Goal: Transaction & Acquisition: Purchase product/service

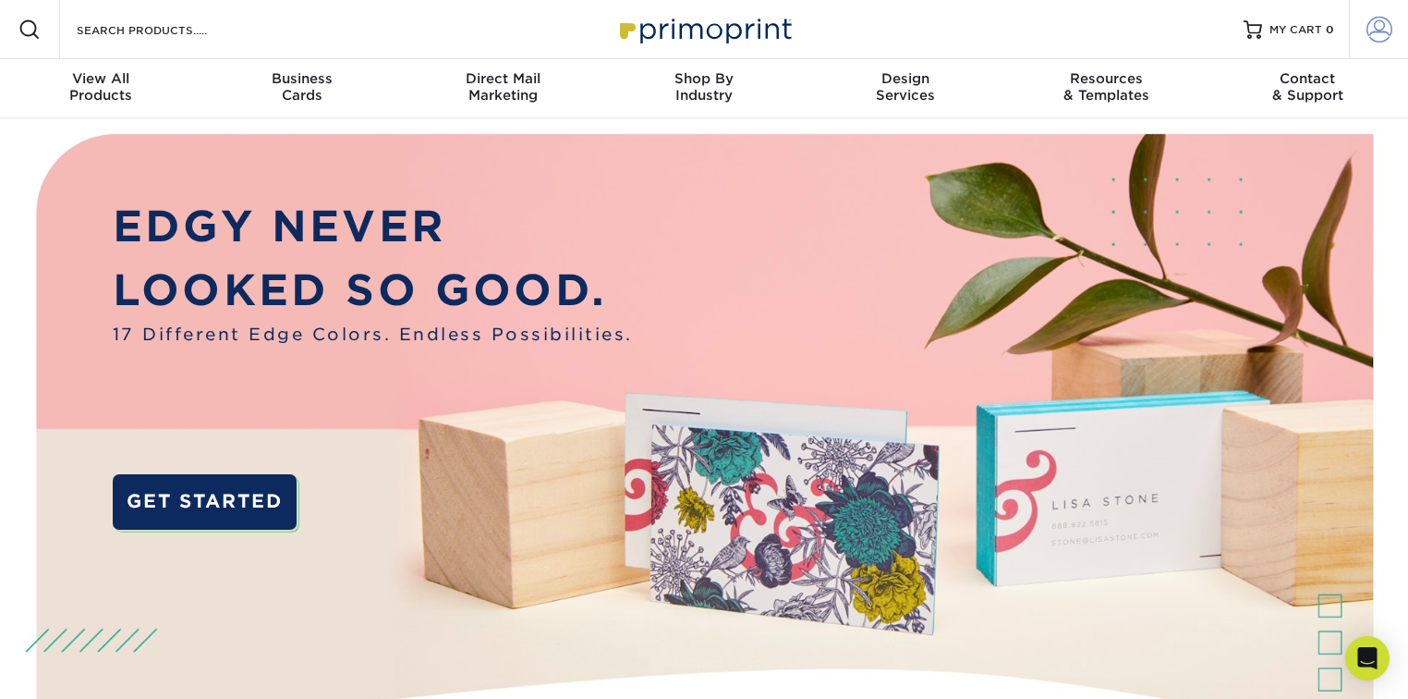
type input "kmartin@dunefunding.com"
click at [1373, 29] on span at bounding box center [1380, 30] width 26 height 26
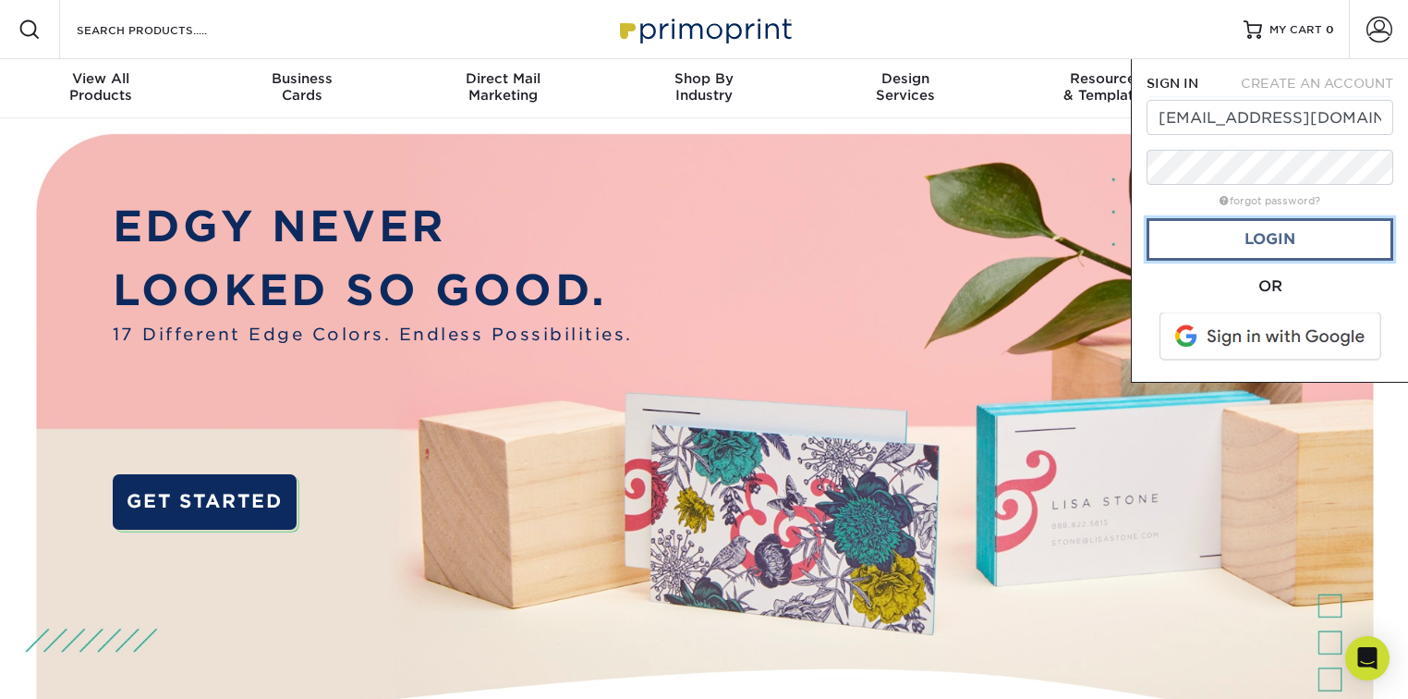
click at [1286, 247] on link "Login" at bounding box center [1270, 239] width 247 height 43
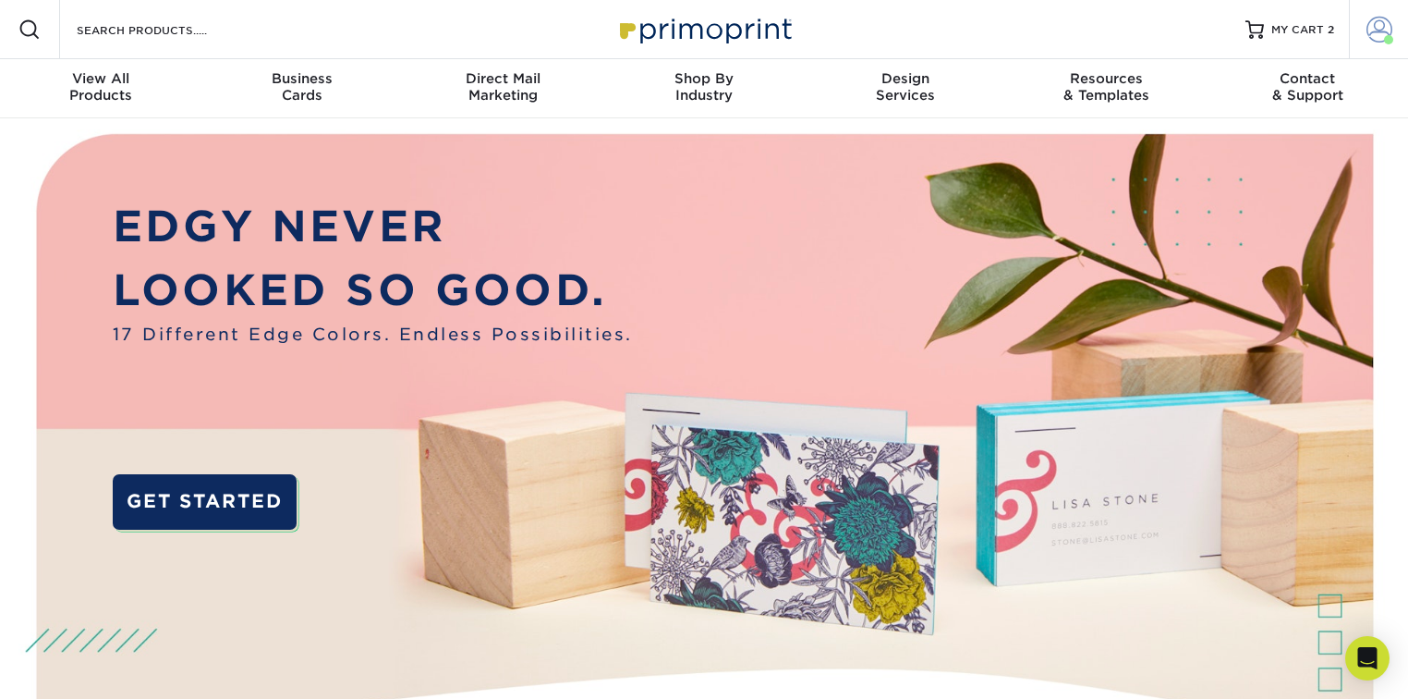
click at [1371, 33] on span at bounding box center [1380, 30] width 26 height 26
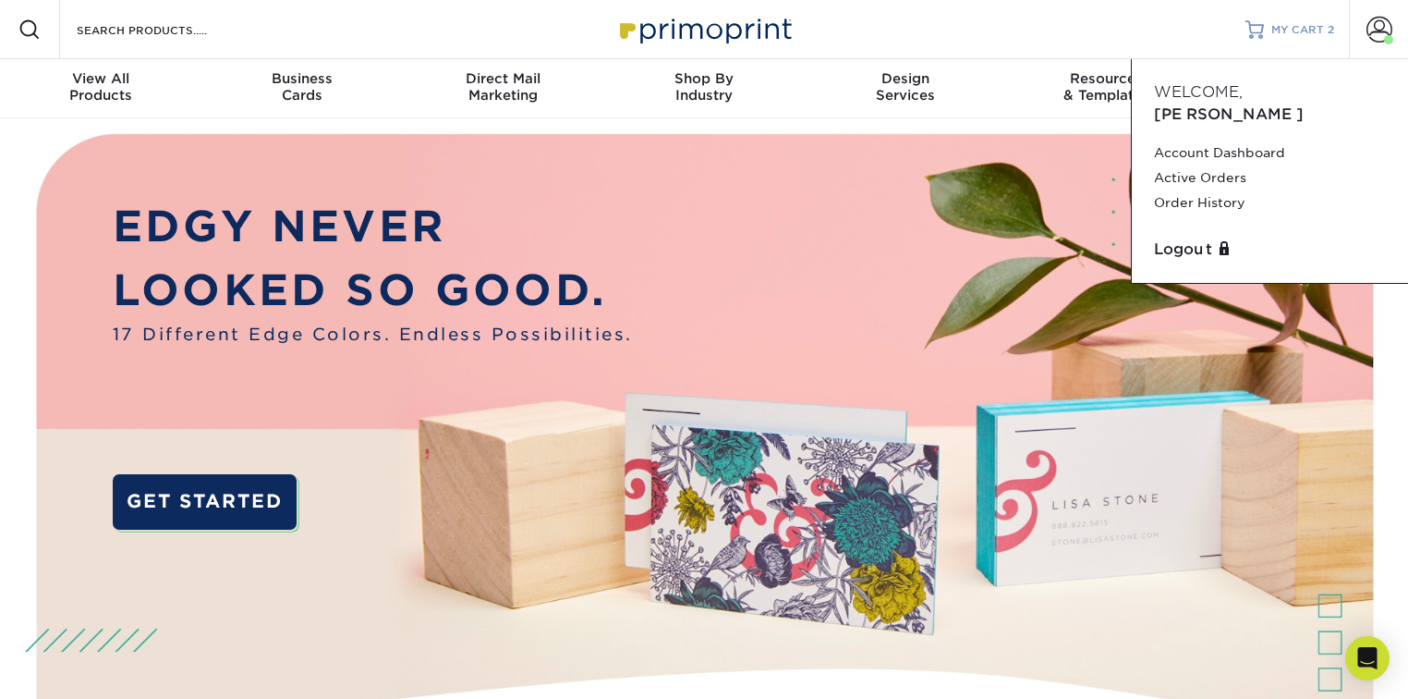
click at [1312, 33] on span "MY CART" at bounding box center [1298, 30] width 53 height 16
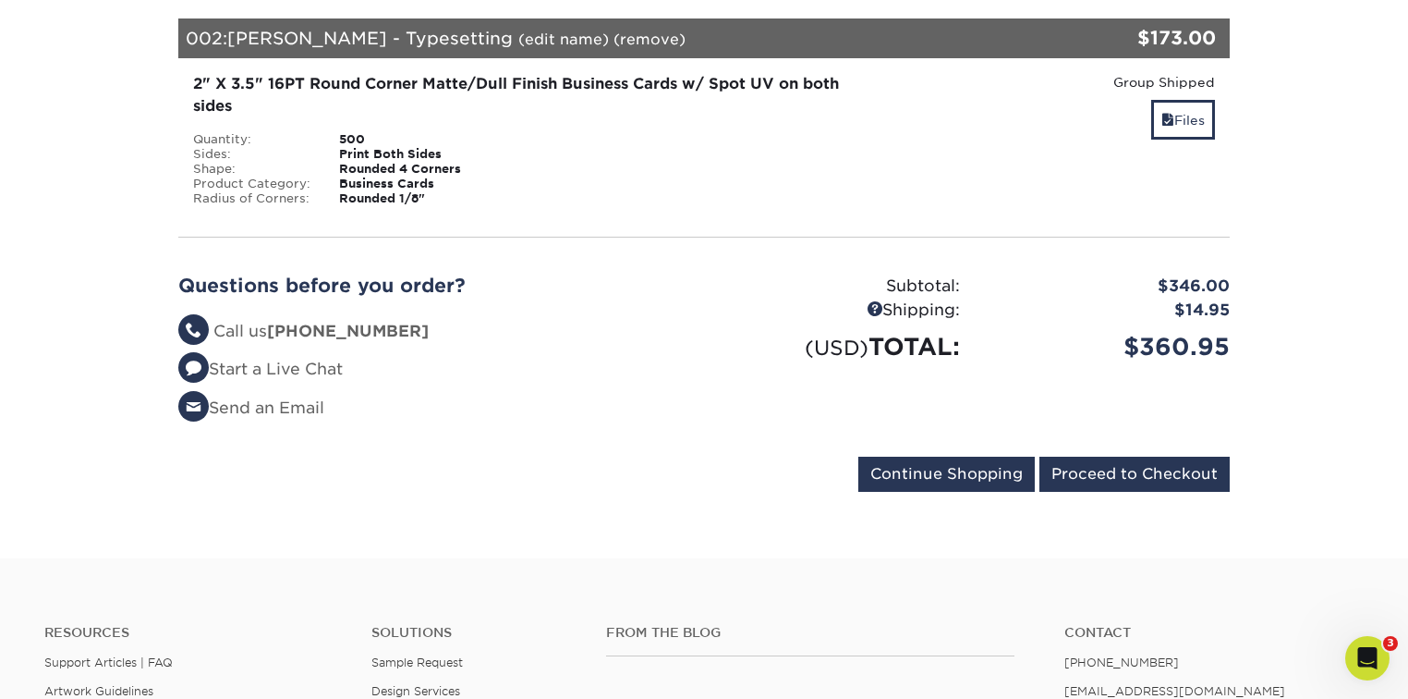
scroll to position [591, 0]
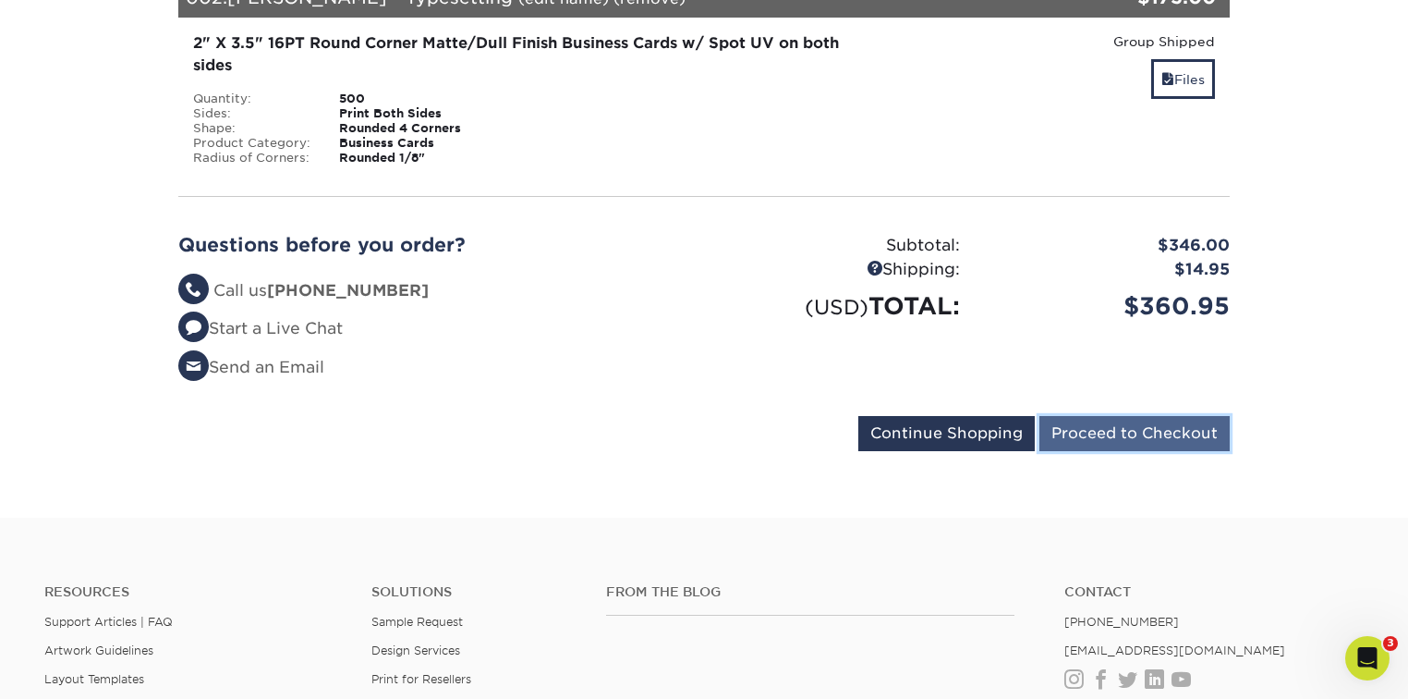
click at [1184, 441] on input "Proceed to Checkout" at bounding box center [1135, 433] width 190 height 35
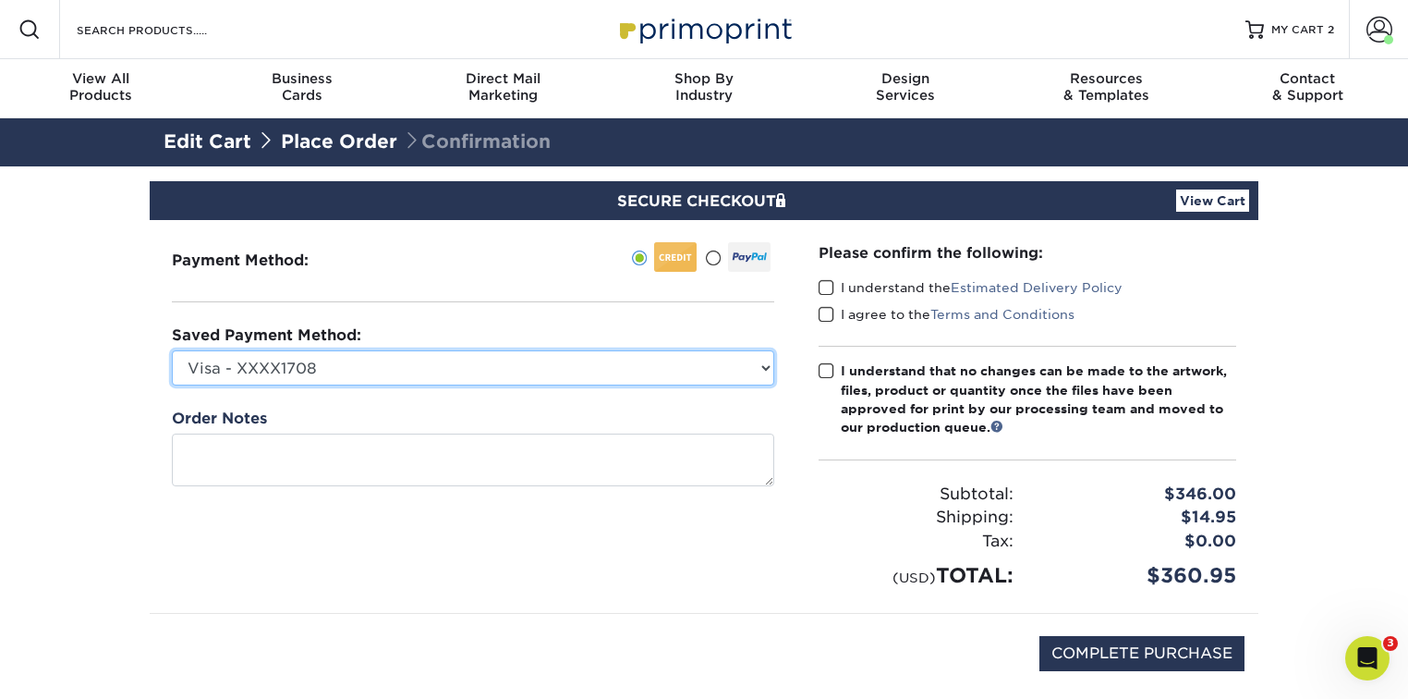
click at [439, 367] on select "Visa - XXXX1708 Visa - XXXX1107 New Credit Card" at bounding box center [473, 367] width 603 height 35
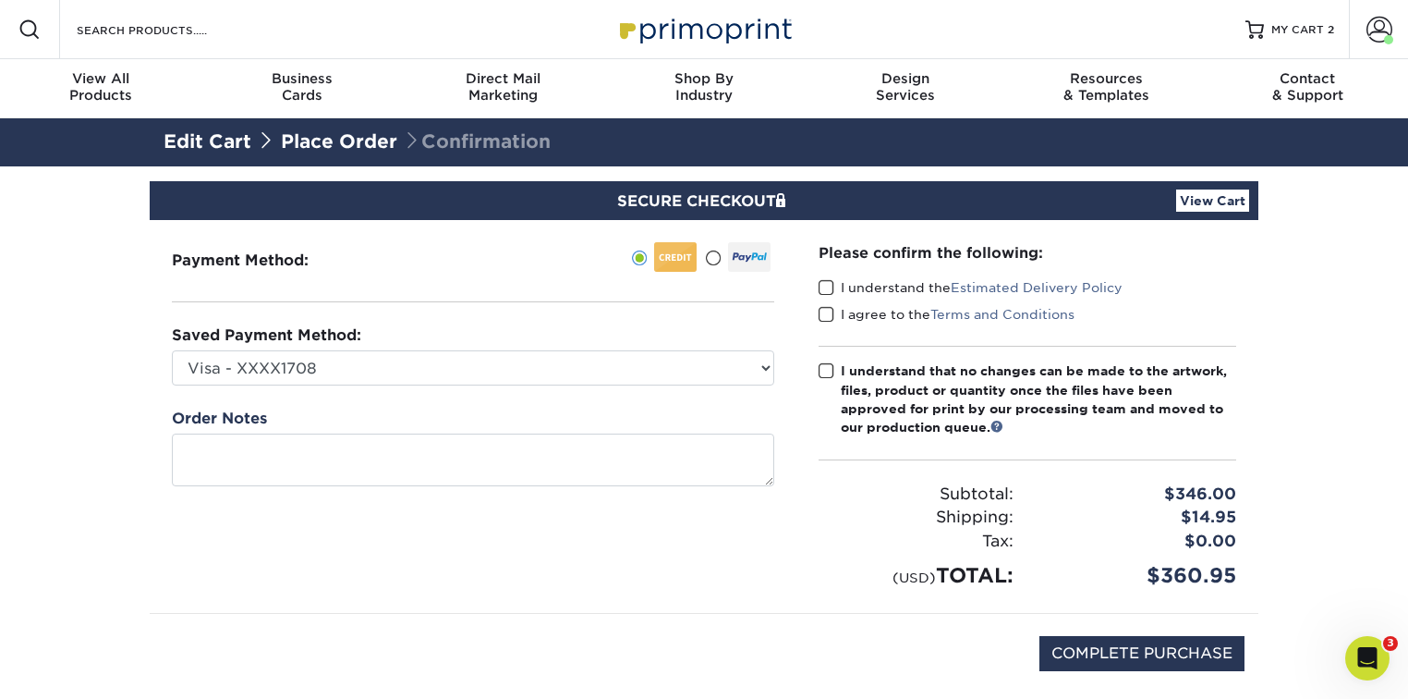
click at [519, 302] on div "Payment Method:" at bounding box center [473, 416] width 647 height 393
click at [832, 288] on span at bounding box center [827, 288] width 16 height 18
click at [0, 0] on input "I understand the Estimated Delivery Policy" at bounding box center [0, 0] width 0 height 0
click at [832, 309] on span at bounding box center [827, 315] width 16 height 18
click at [0, 0] on input "I agree to the Terms and Conditions" at bounding box center [0, 0] width 0 height 0
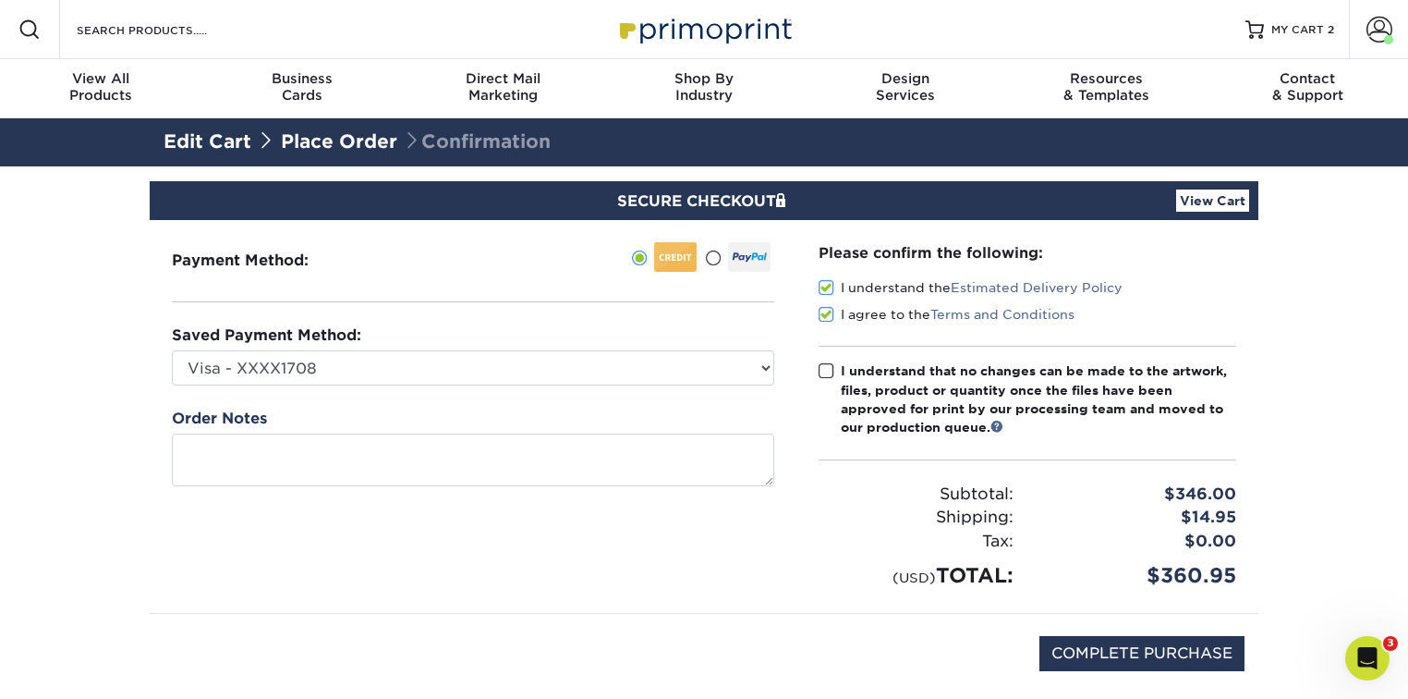
click at [832, 357] on div "Please confirm the following: I understand the Estimated Delivery Policy I agre…" at bounding box center [1028, 416] width 418 height 348
click at [835, 379] on label "I understand that no changes can be made to the artwork, files, product or quan…" at bounding box center [1028, 399] width 418 height 76
click at [0, 0] on input "I understand that no changes can be made to the artwork, files, product or quan…" at bounding box center [0, 0] width 0 height 0
drag, startPoint x: 1094, startPoint y: 640, endPoint x: 1090, endPoint y: 631, distance: 9.5
click at [1090, 631] on div "COMPLETE PURCHASE" at bounding box center [704, 663] width 1081 height 99
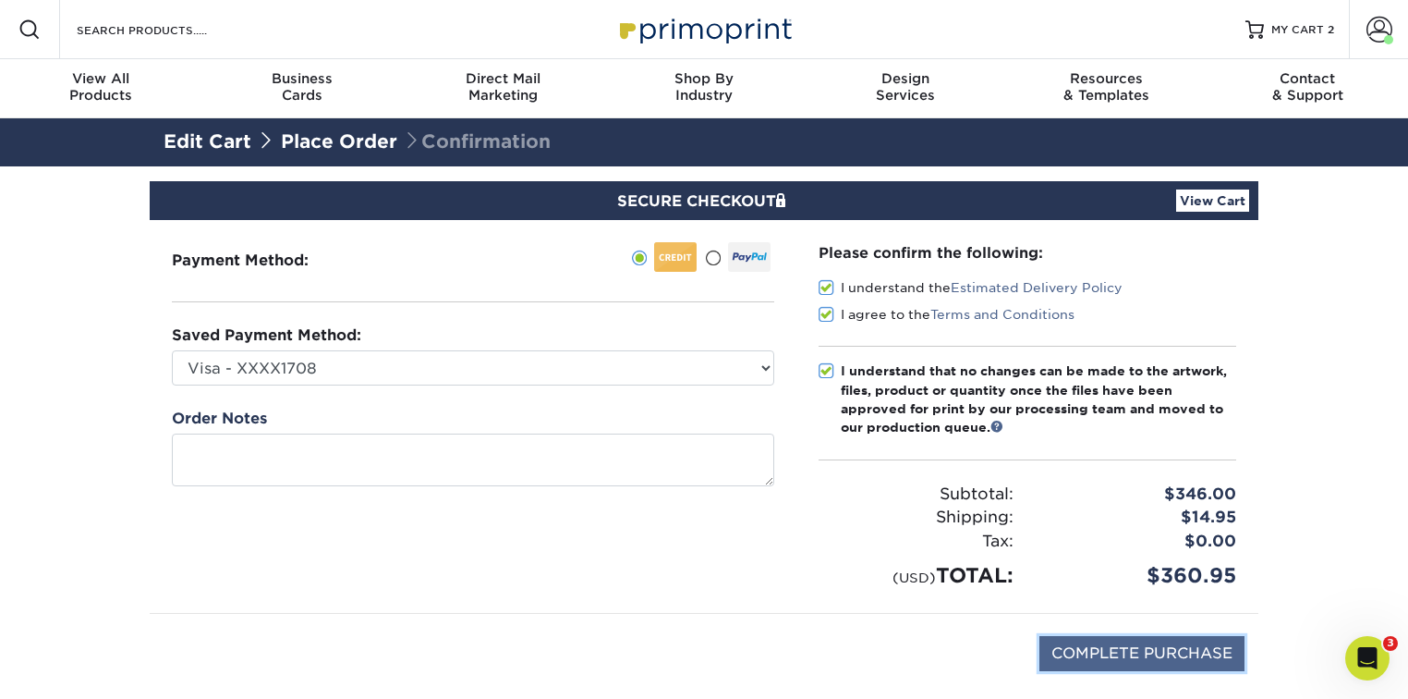
click at [1123, 640] on input "COMPLETE PURCHASE" at bounding box center [1142, 653] width 205 height 35
type input "PROCESSING, PLEASE WAIT..."
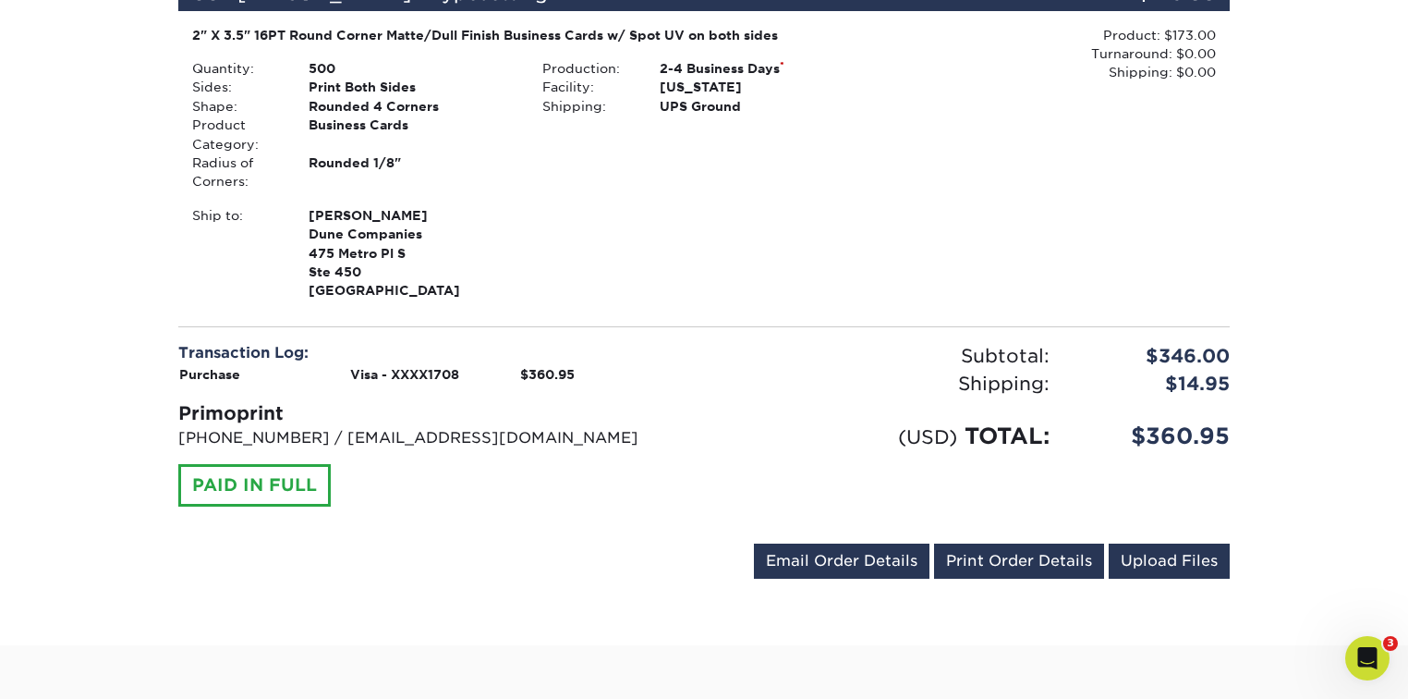
scroll to position [961, 0]
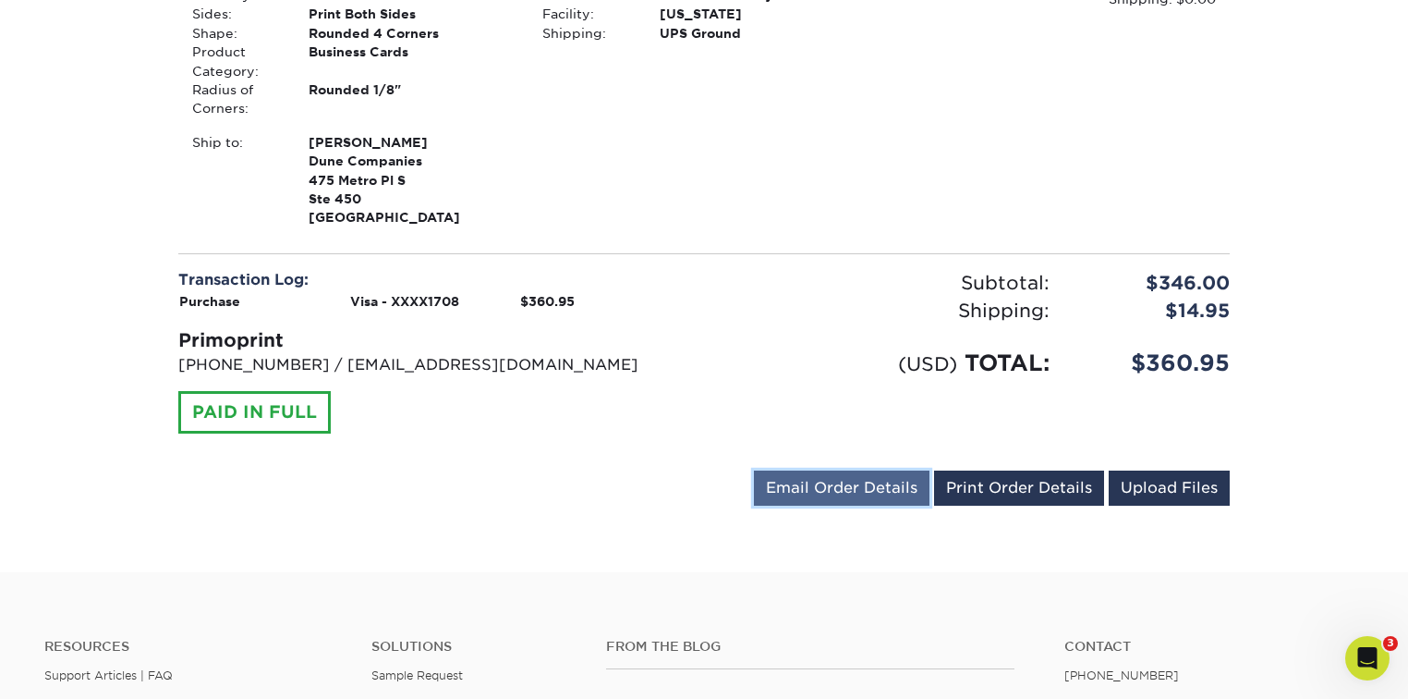
click at [819, 485] on link "Email Order Details" at bounding box center [842, 487] width 176 height 35
